Goal: Find contact information: Find contact information

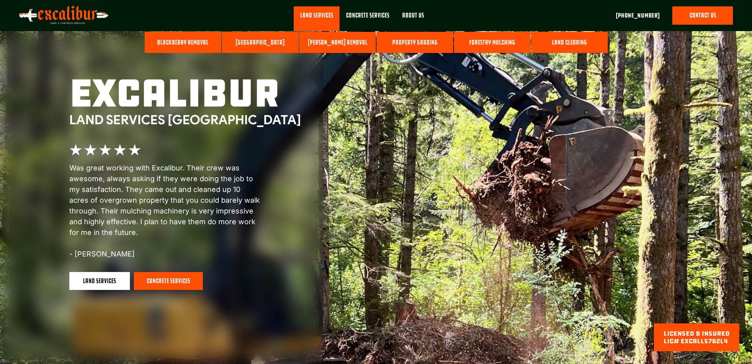
click at [168, 42] on link "Blackberry Removal" at bounding box center [183, 43] width 76 height 22
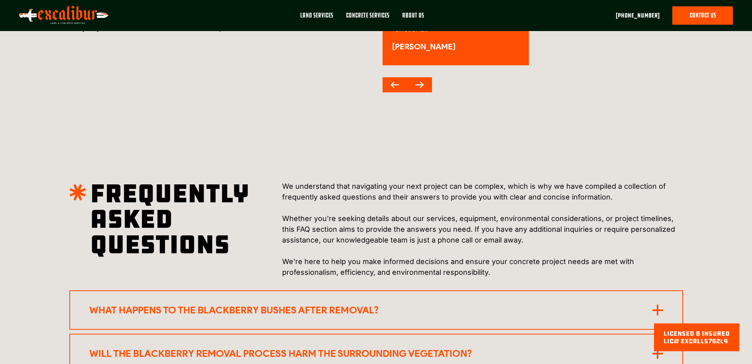
scroll to position [1235, 0]
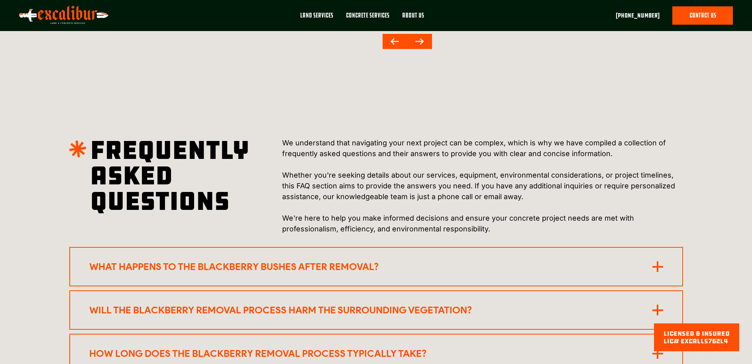
click at [390, 261] on div "What happens to the blackberry bushes after removal?" at bounding box center [296, 267] width 414 height 12
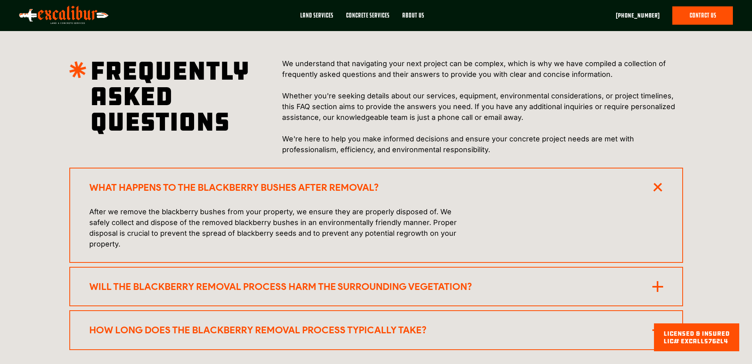
scroll to position [1315, 0]
click at [230, 193] on div "Will the blackberry removal process harm the surrounding vegetation?" at bounding box center [296, 187] width 414 height 12
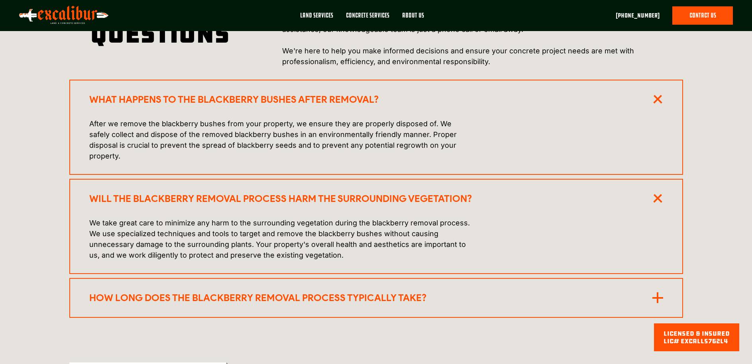
scroll to position [1474, 0]
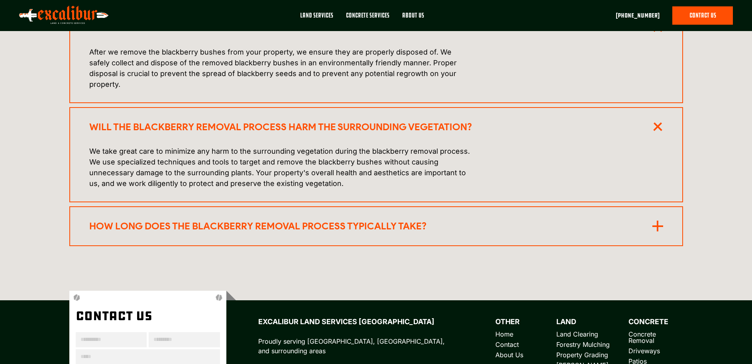
click at [261, 34] on div "How long does the blackberry removal process typically take?" at bounding box center [296, 28] width 414 height 12
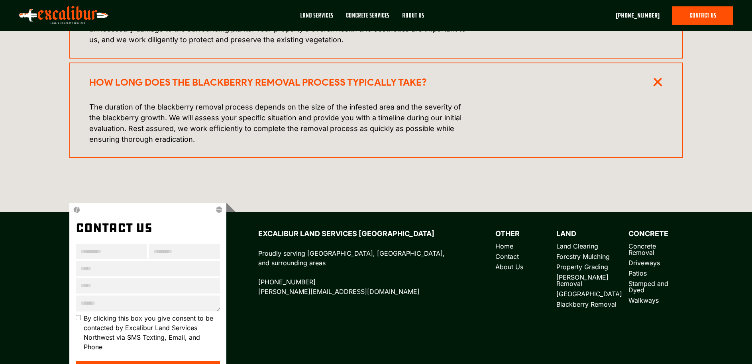
scroll to position [1631, 0]
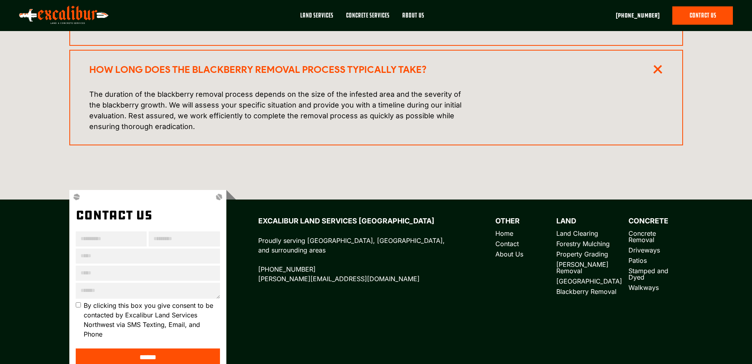
click at [508, 241] on link "Contact" at bounding box center [522, 244] width 55 height 6
